Goal: Information Seeking & Learning: Learn about a topic

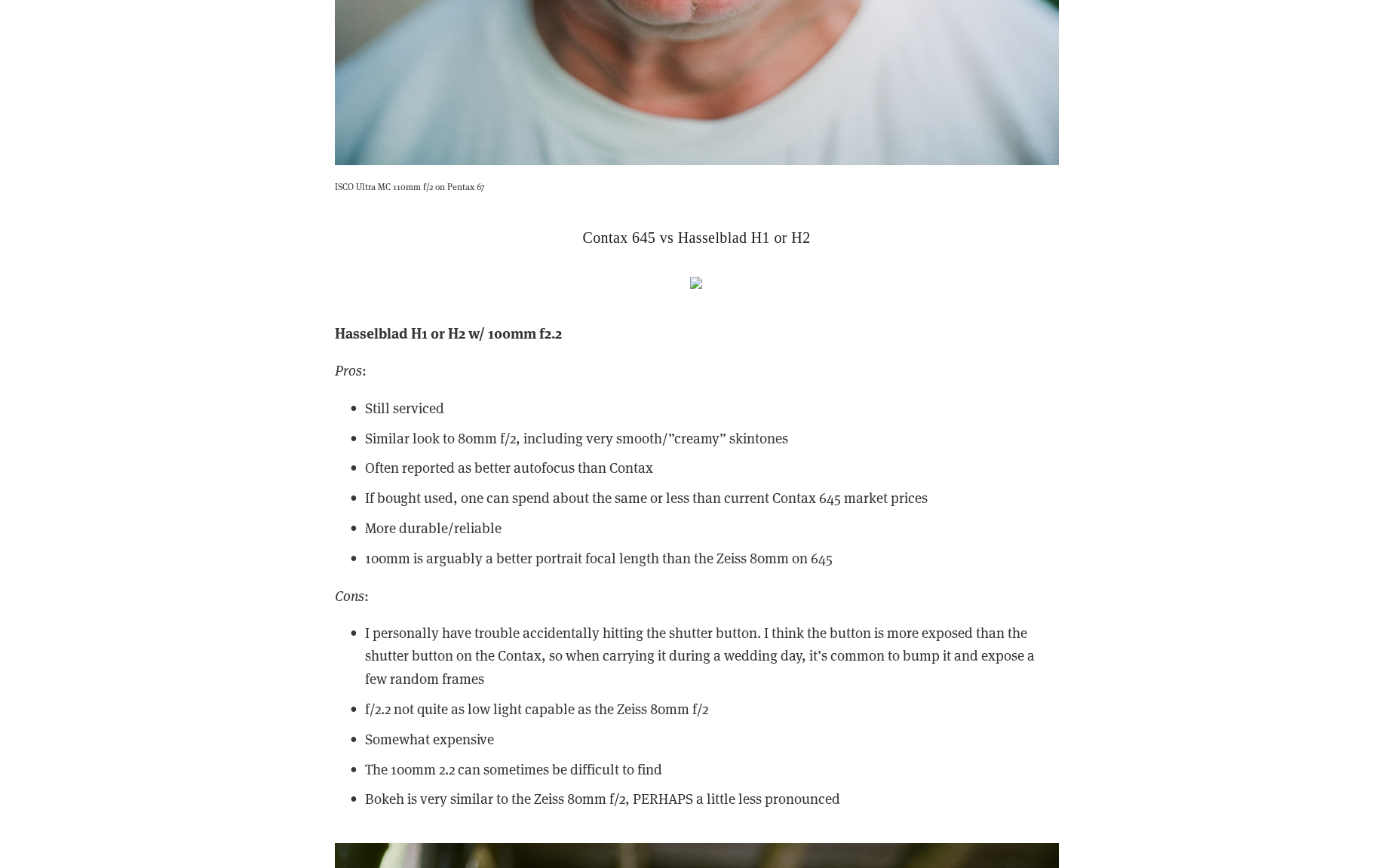
scroll to position [23747, 0]
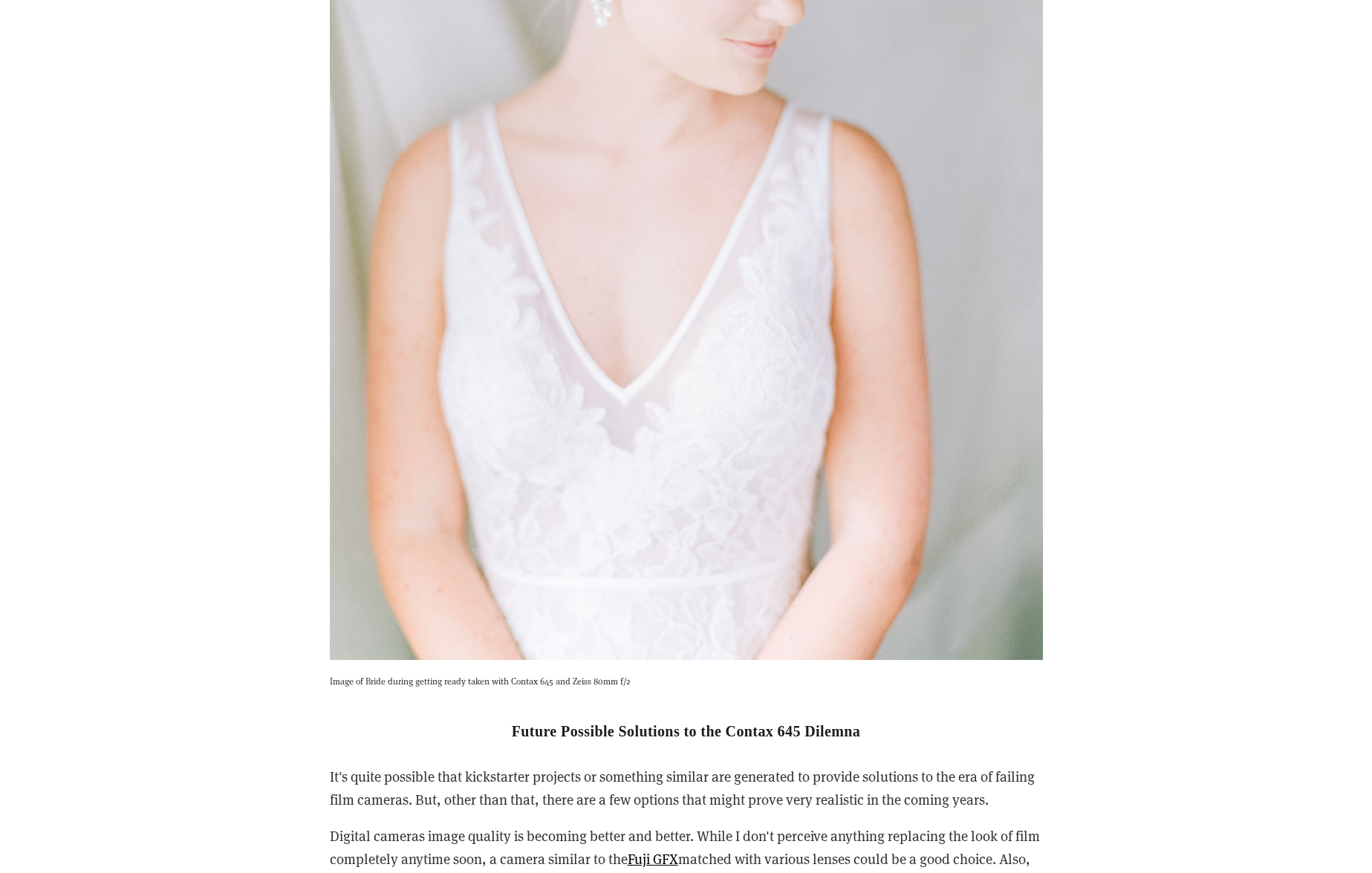
scroll to position [47959, 0]
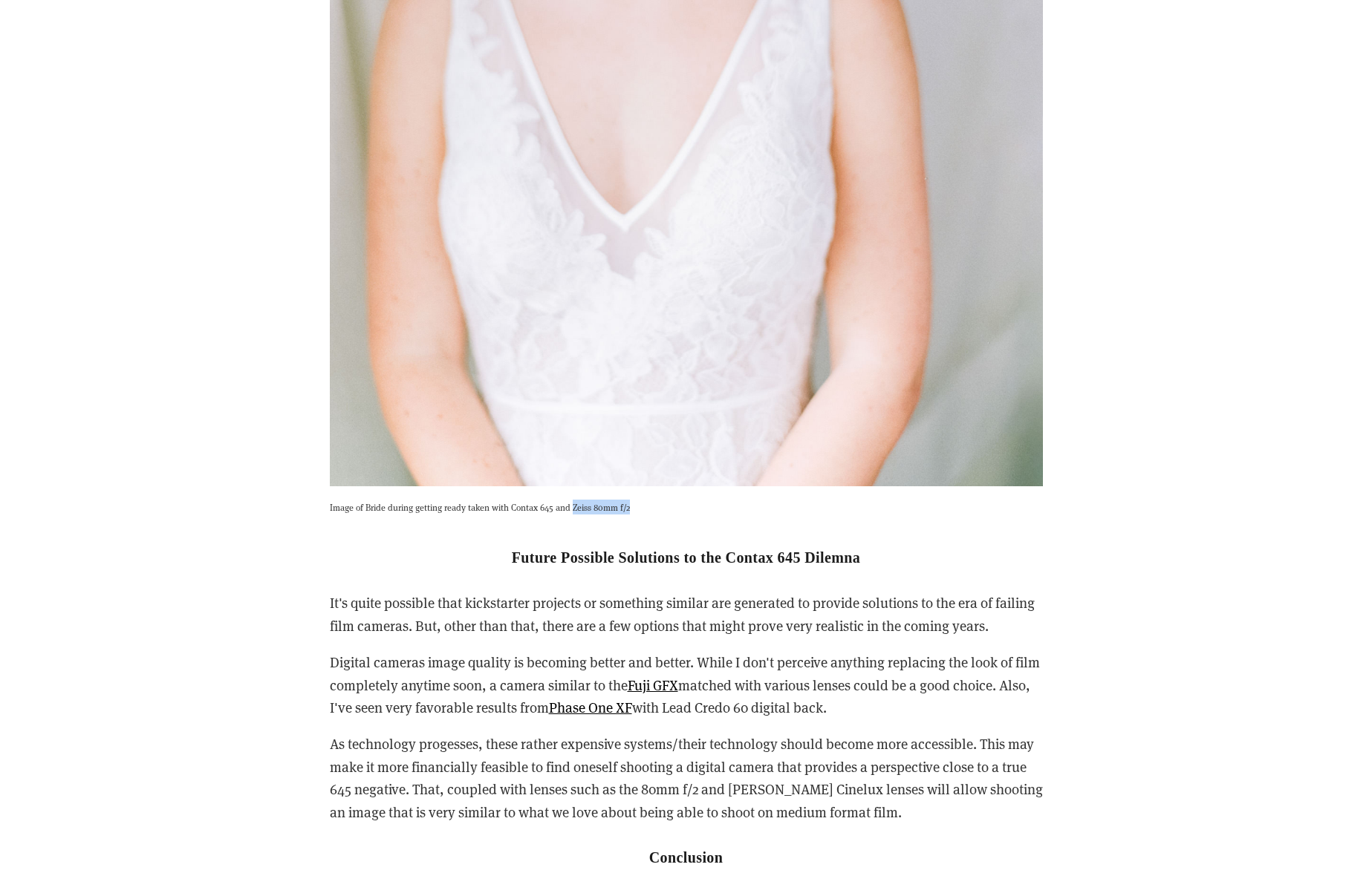
drag, startPoint x: 572, startPoint y: 400, endPoint x: 633, endPoint y: 400, distance: 61.0
click at [634, 500] on p "Image of Bride during getting ready taken with Contax 645 and Zeiss 80mm f/2" at bounding box center [686, 507] width 714 height 15
copy p "Zeiss 80mm f/2"
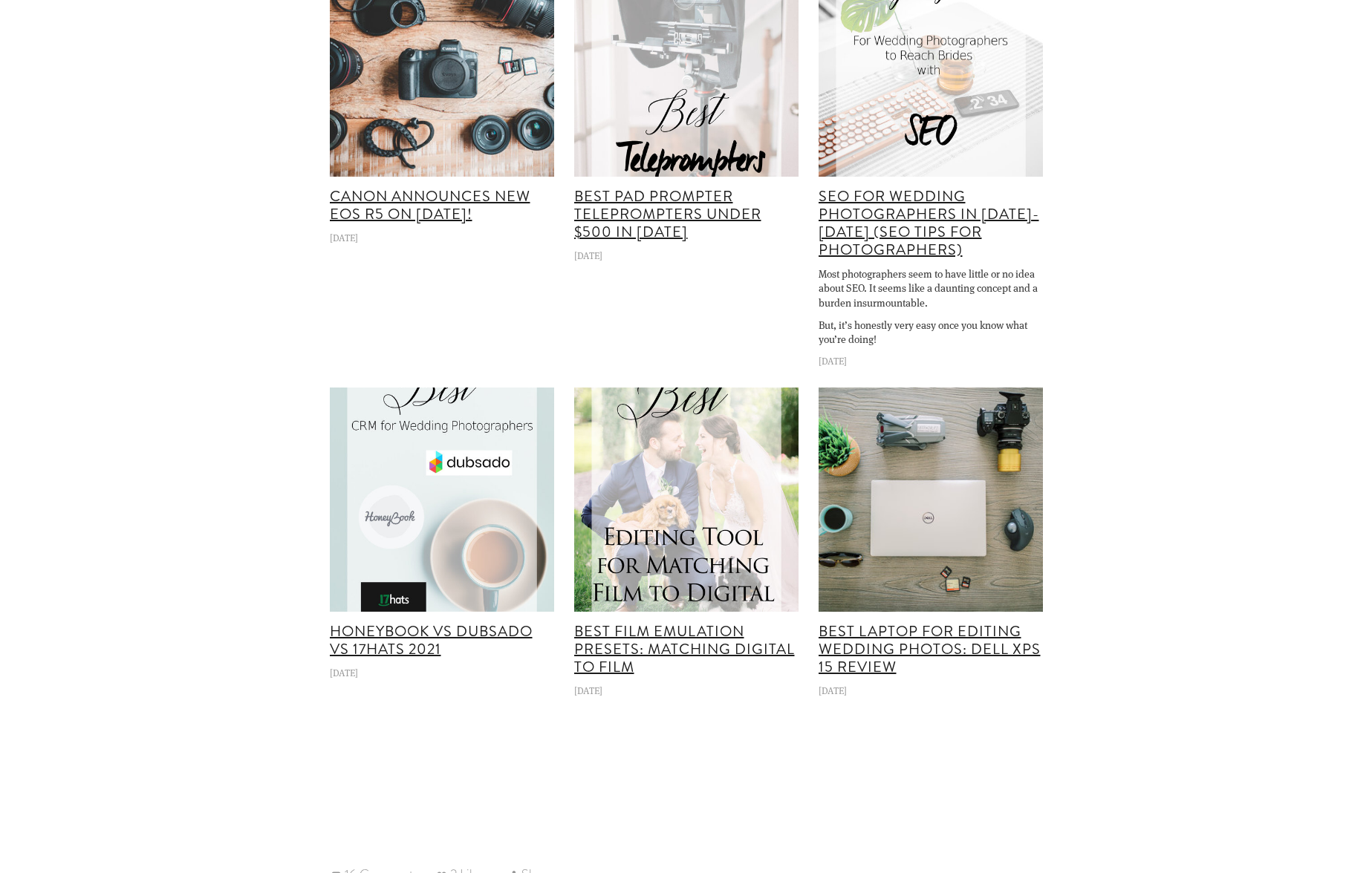
scroll to position [51589, 0]
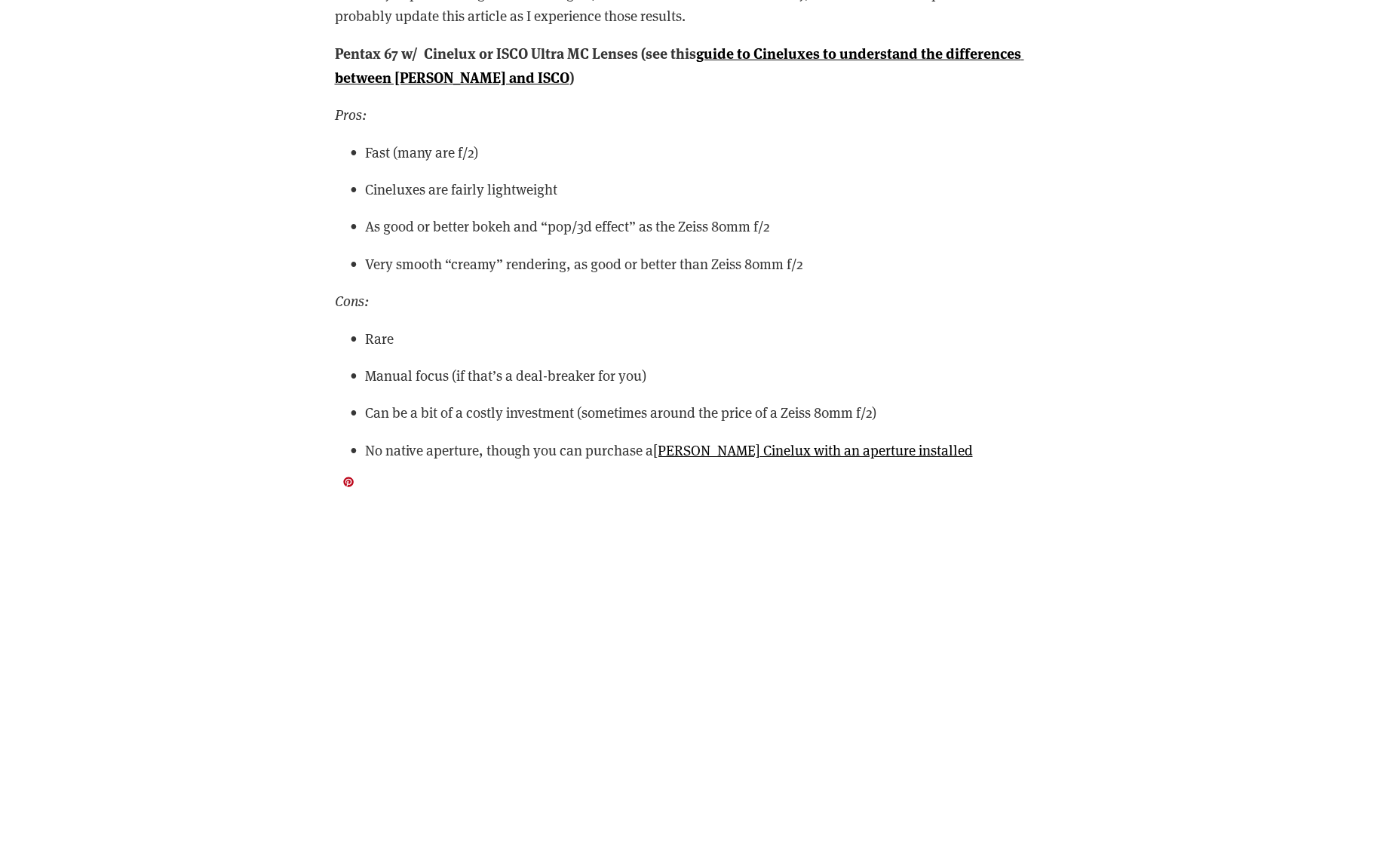
scroll to position [21638, 0]
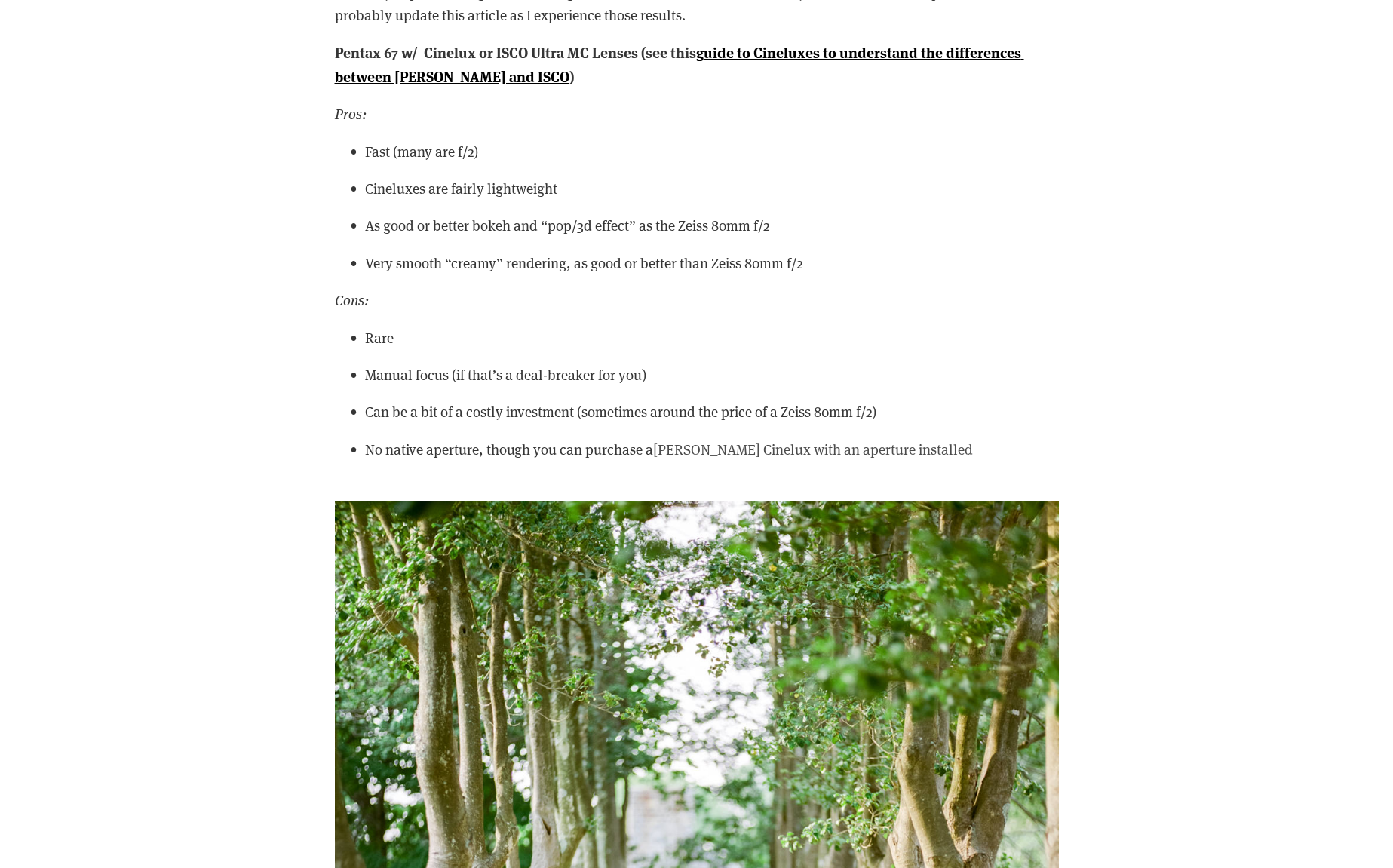
click at [727, 440] on link "[PERSON_NAME] Cinelux with an aperture installed" at bounding box center [814, 449] width 320 height 19
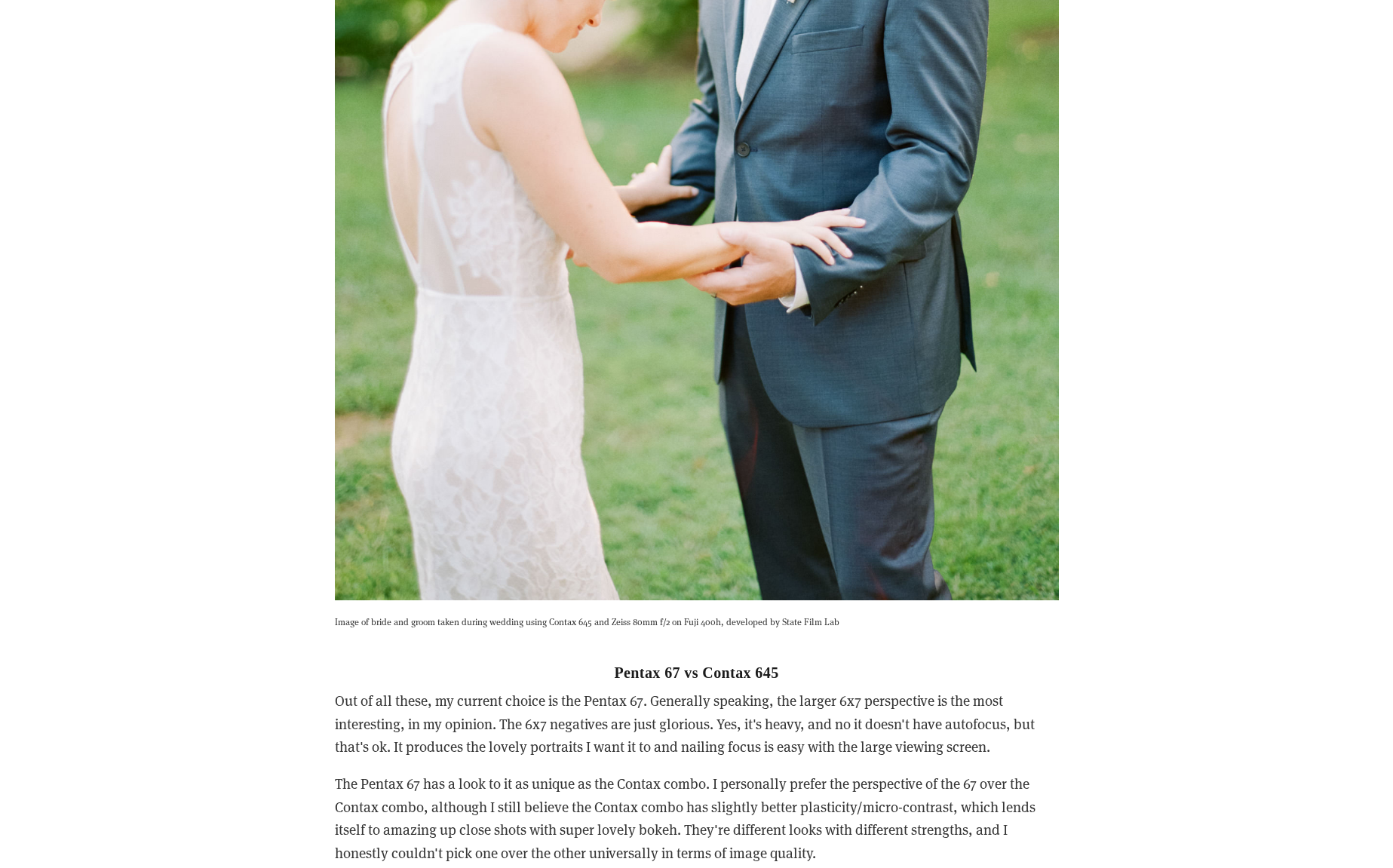
scroll to position [44655, 0]
